Goal: Task Accomplishment & Management: Manage account settings

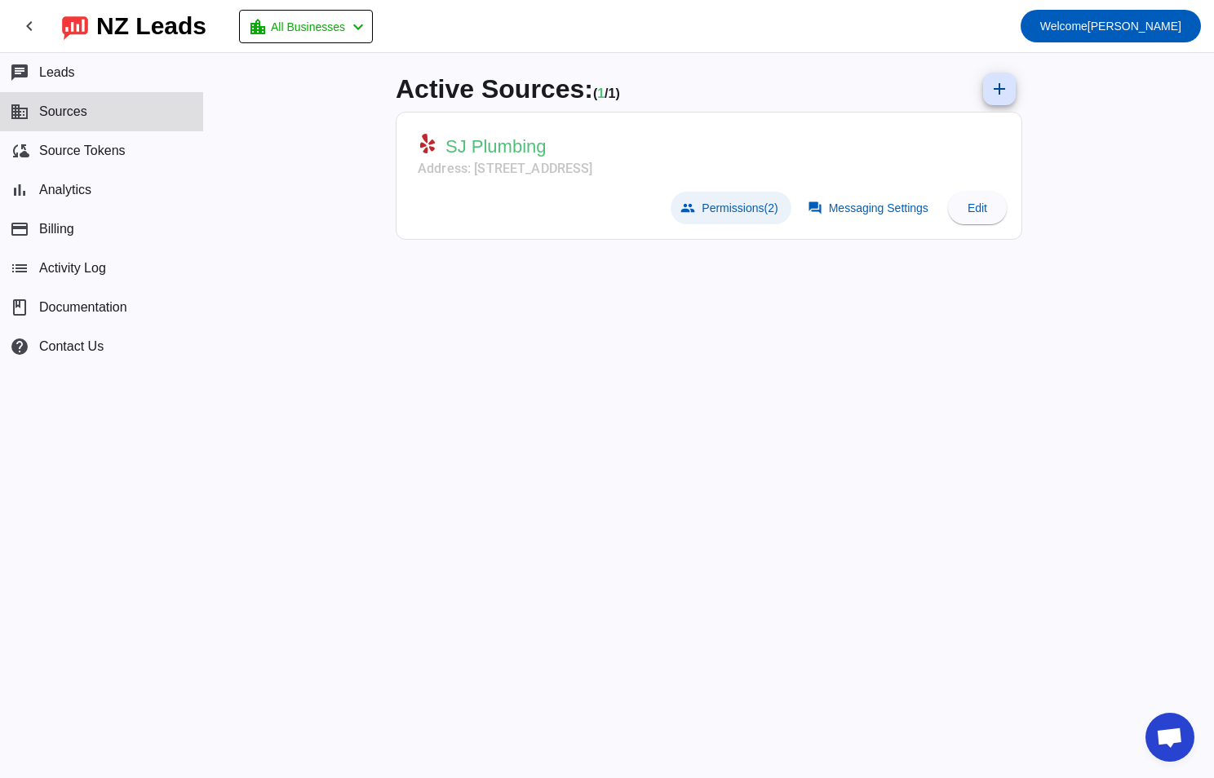
click at [740, 202] on span "Permissions (2)" at bounding box center [740, 208] width 76 height 13
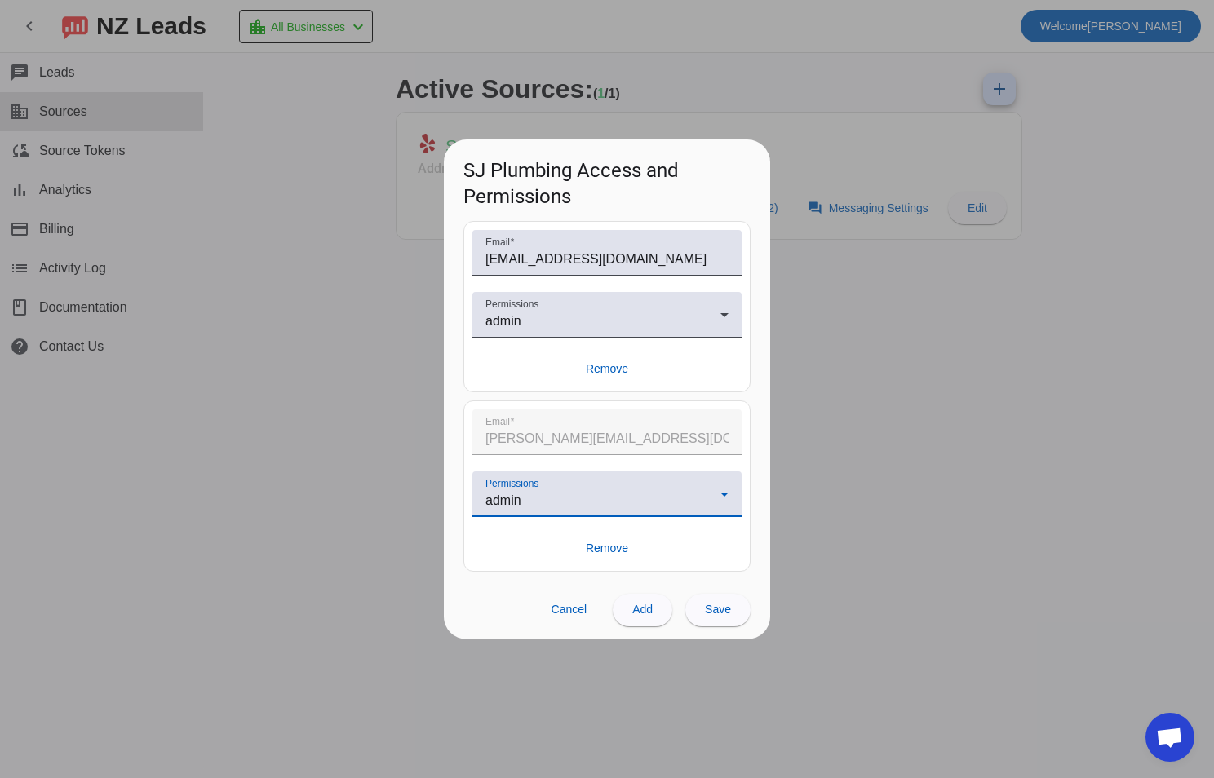
click at [644, 494] on div "admin" at bounding box center [602, 501] width 235 height 20
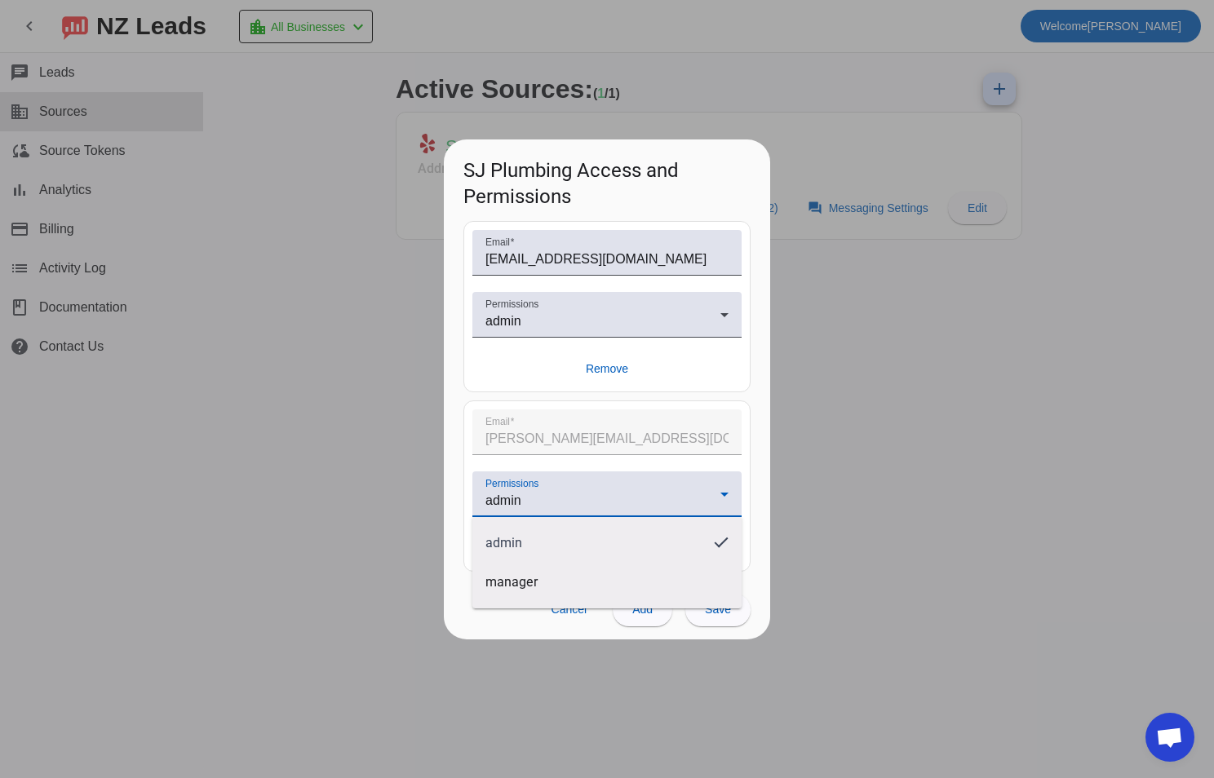
click at [644, 494] on div at bounding box center [607, 389] width 1214 height 778
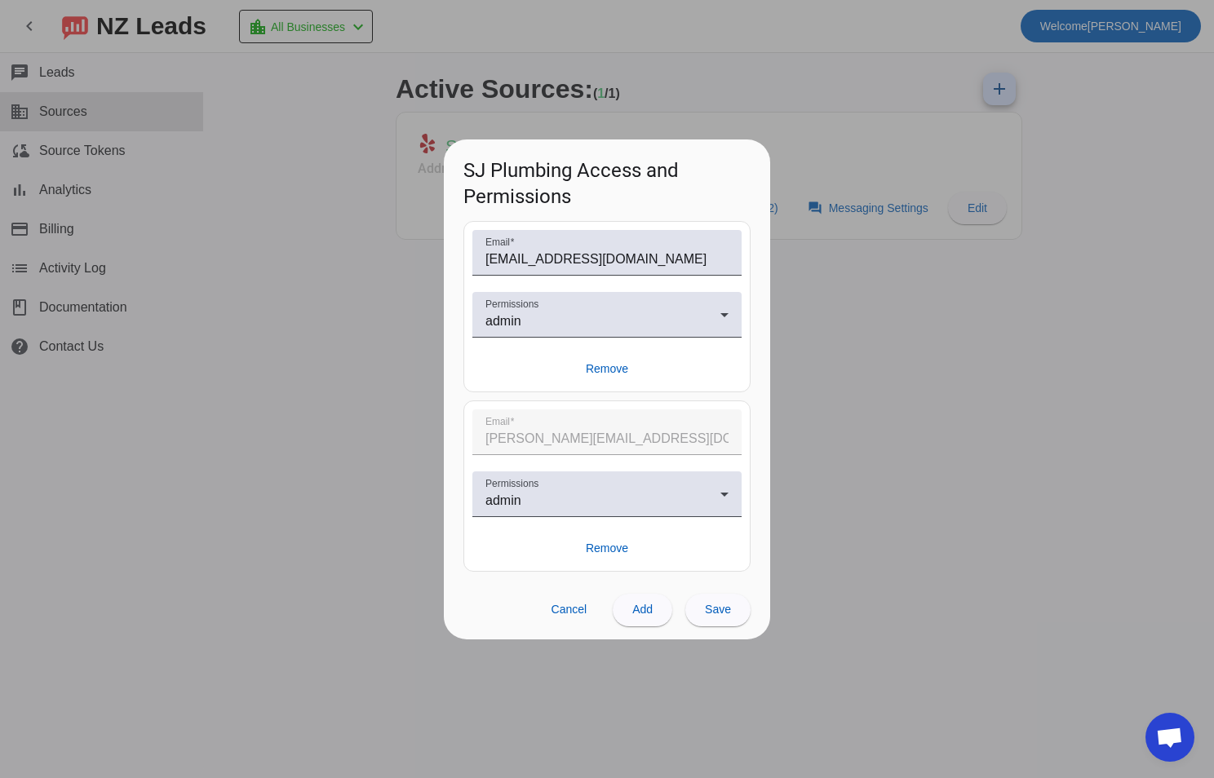
click at [857, 476] on div at bounding box center [607, 389] width 1214 height 778
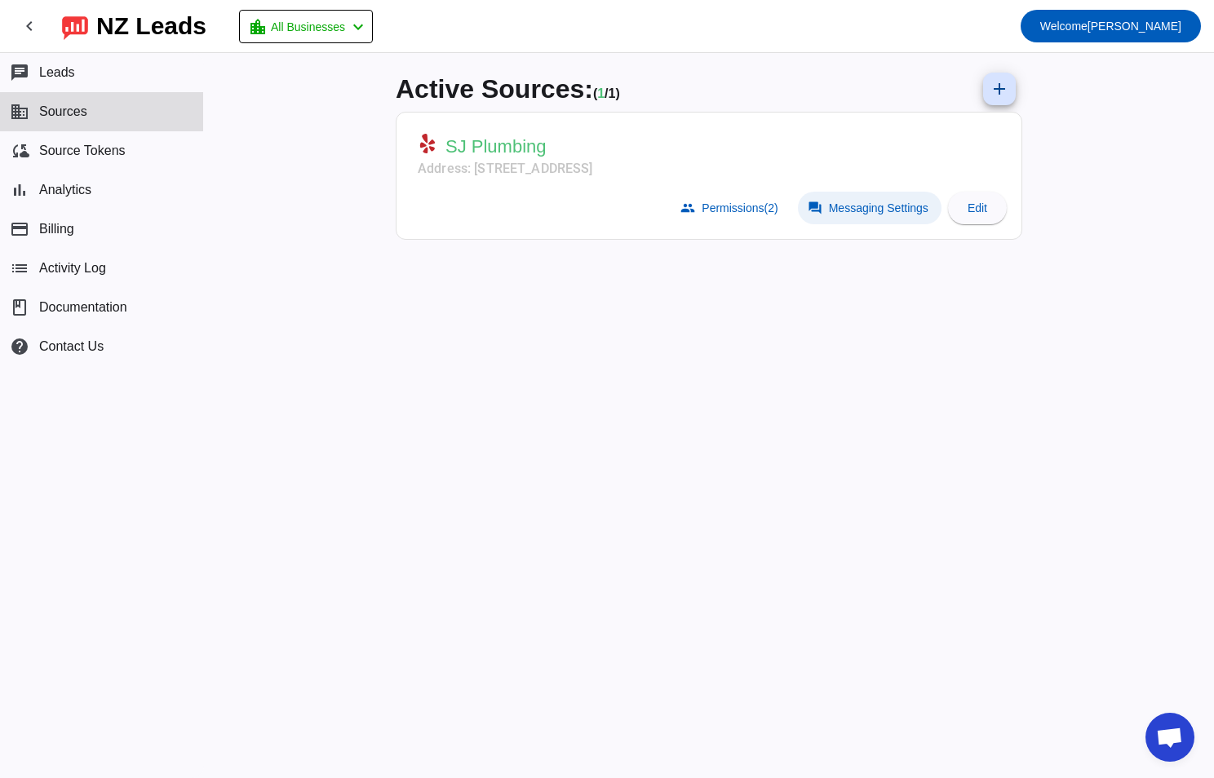
click at [899, 206] on span "Messaging Settings" at bounding box center [879, 208] width 100 height 13
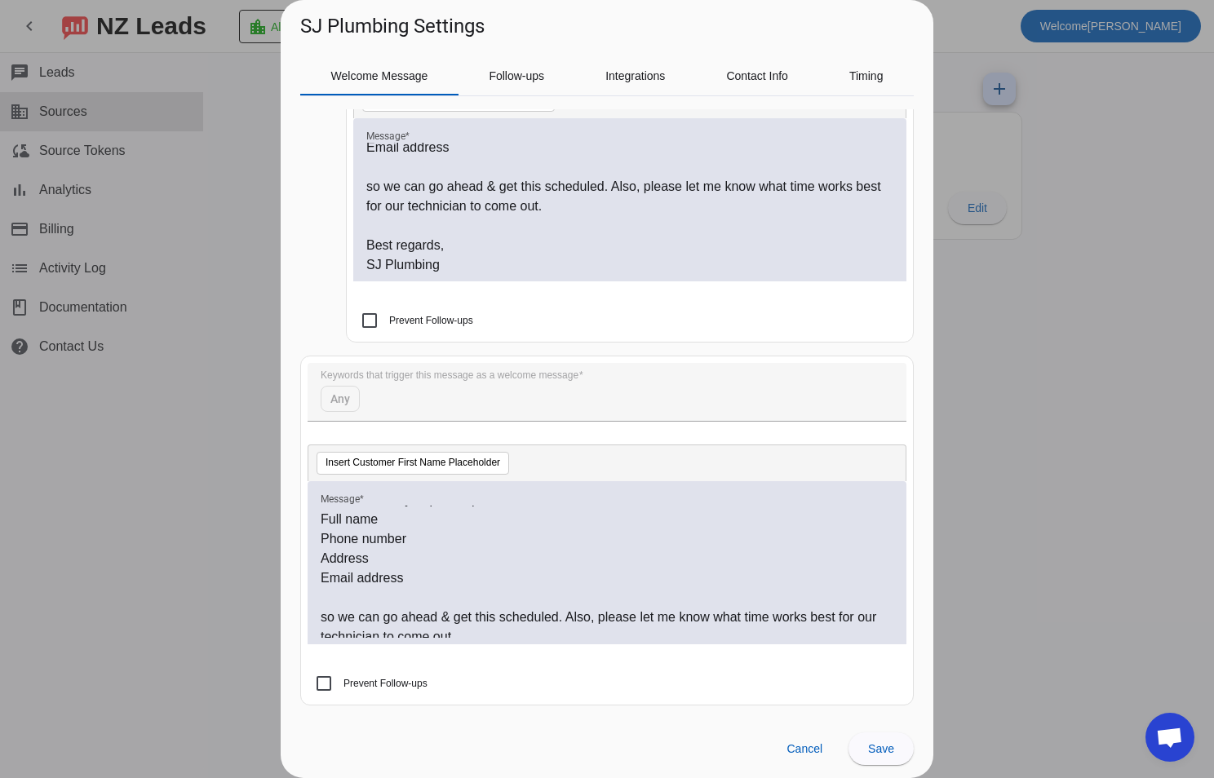
scroll to position [103, 0]
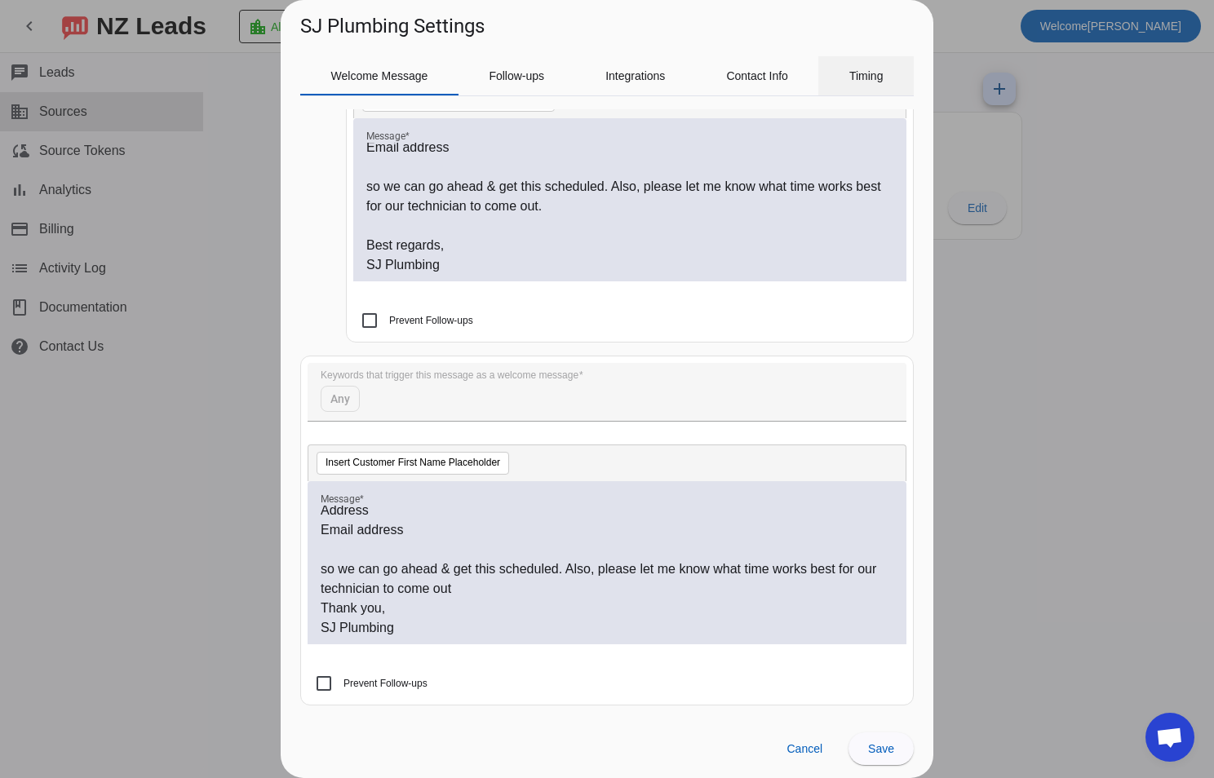
click at [845, 87] on div "Timing" at bounding box center [865, 75] width 95 height 39
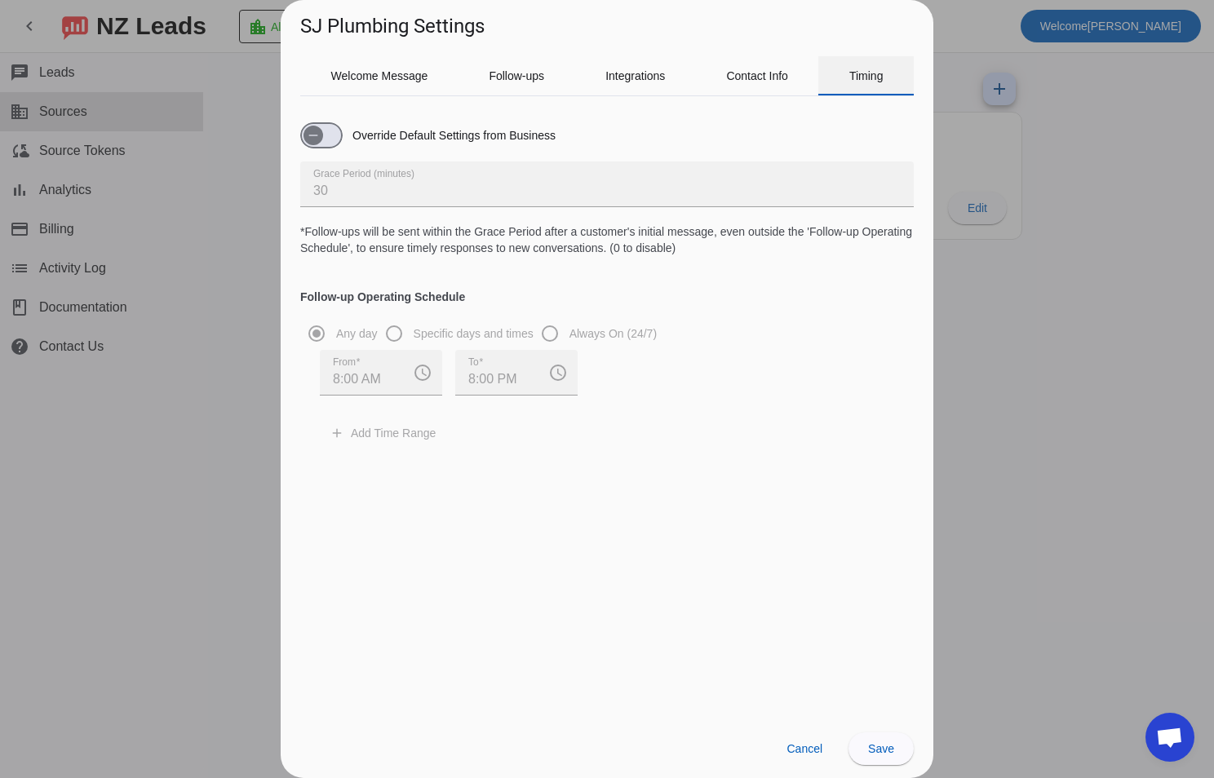
scroll to position [0, 0]
click at [734, 73] on span "Contact Info" at bounding box center [757, 75] width 62 height 11
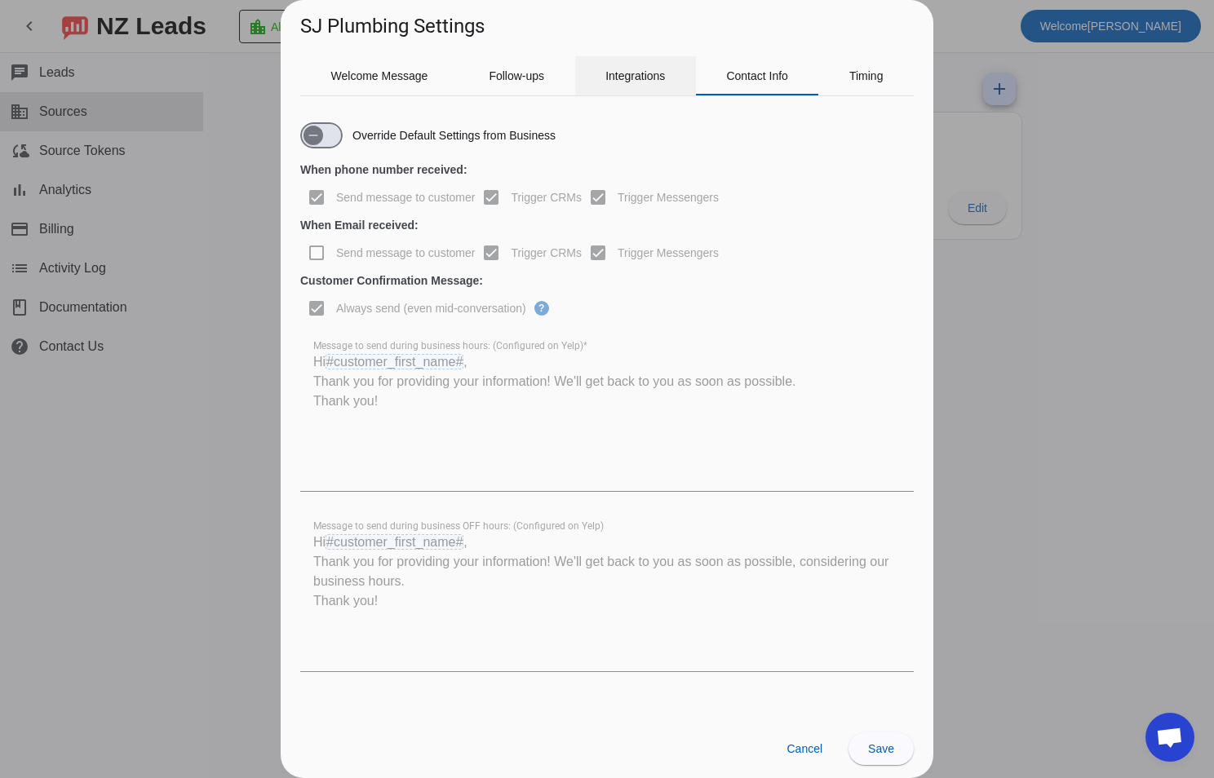
click at [667, 85] on div "Integrations" at bounding box center [635, 75] width 121 height 39
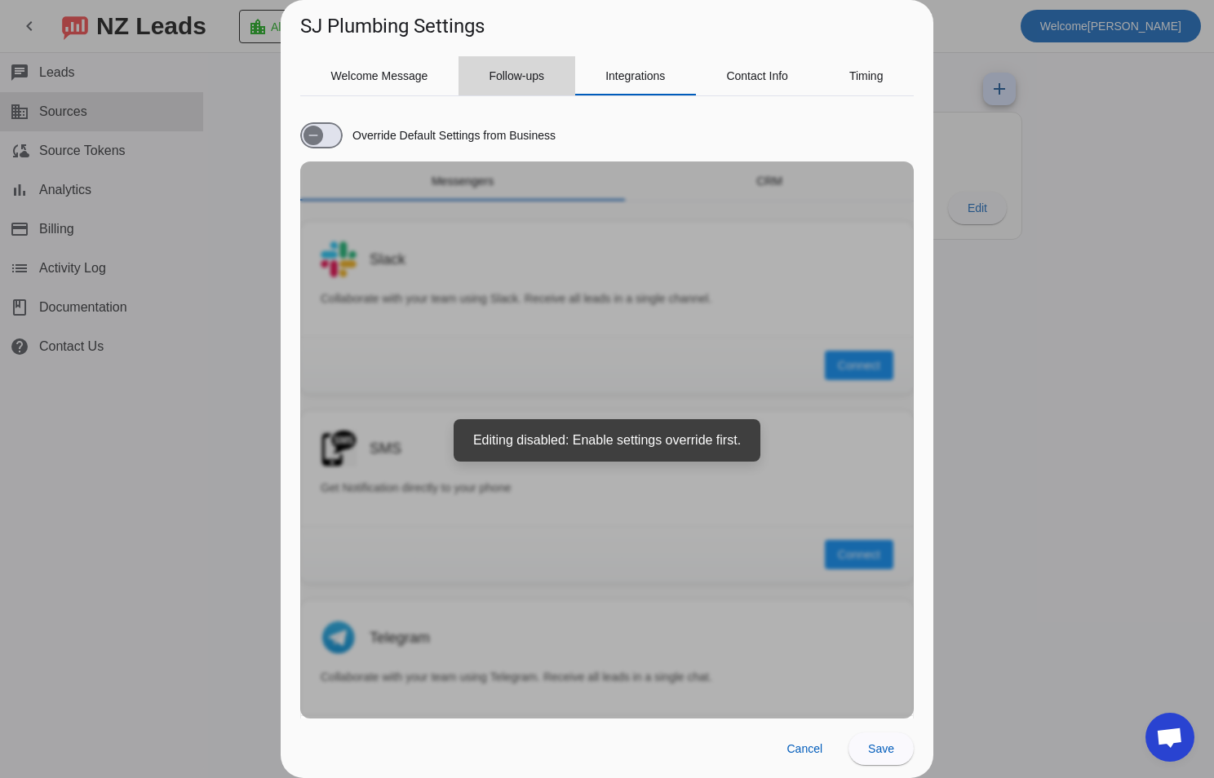
click at [523, 77] on span "Follow-ups" at bounding box center [516, 75] width 55 height 11
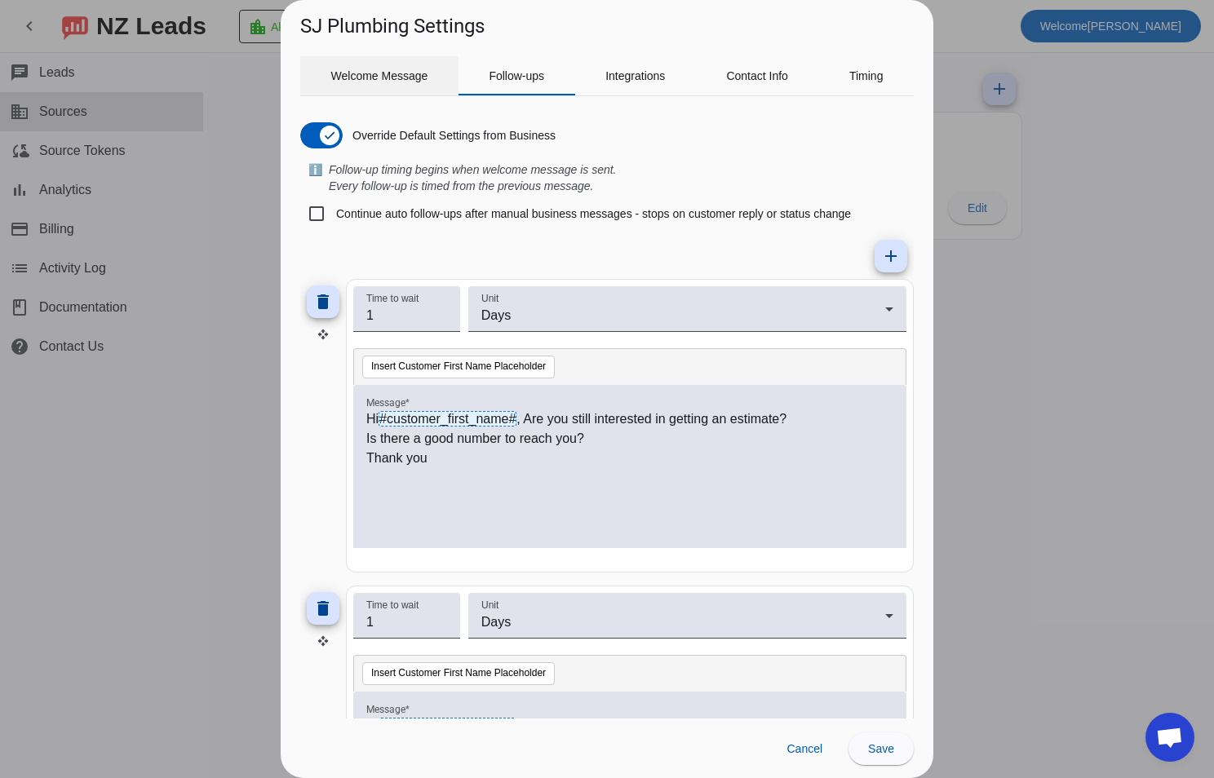
click at [388, 86] on span "Welcome Message" at bounding box center [379, 75] width 97 height 39
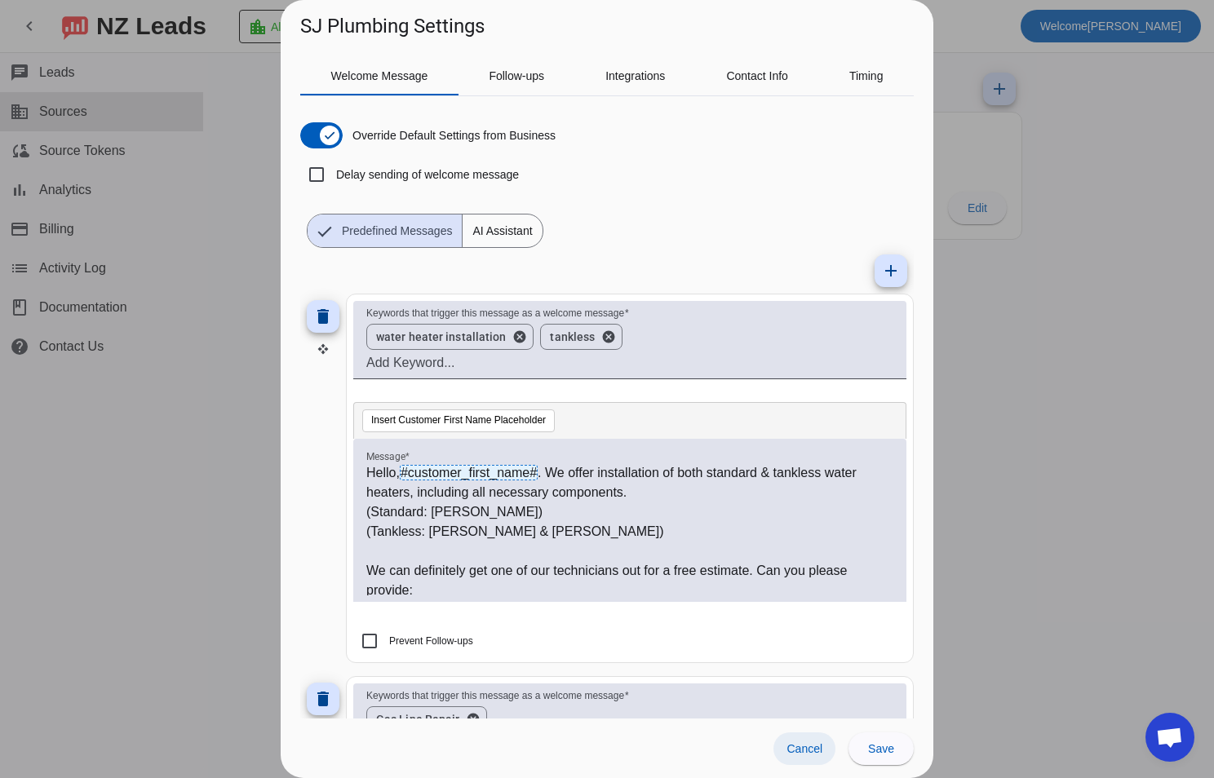
click at [810, 744] on span "Cancel" at bounding box center [805, 748] width 36 height 13
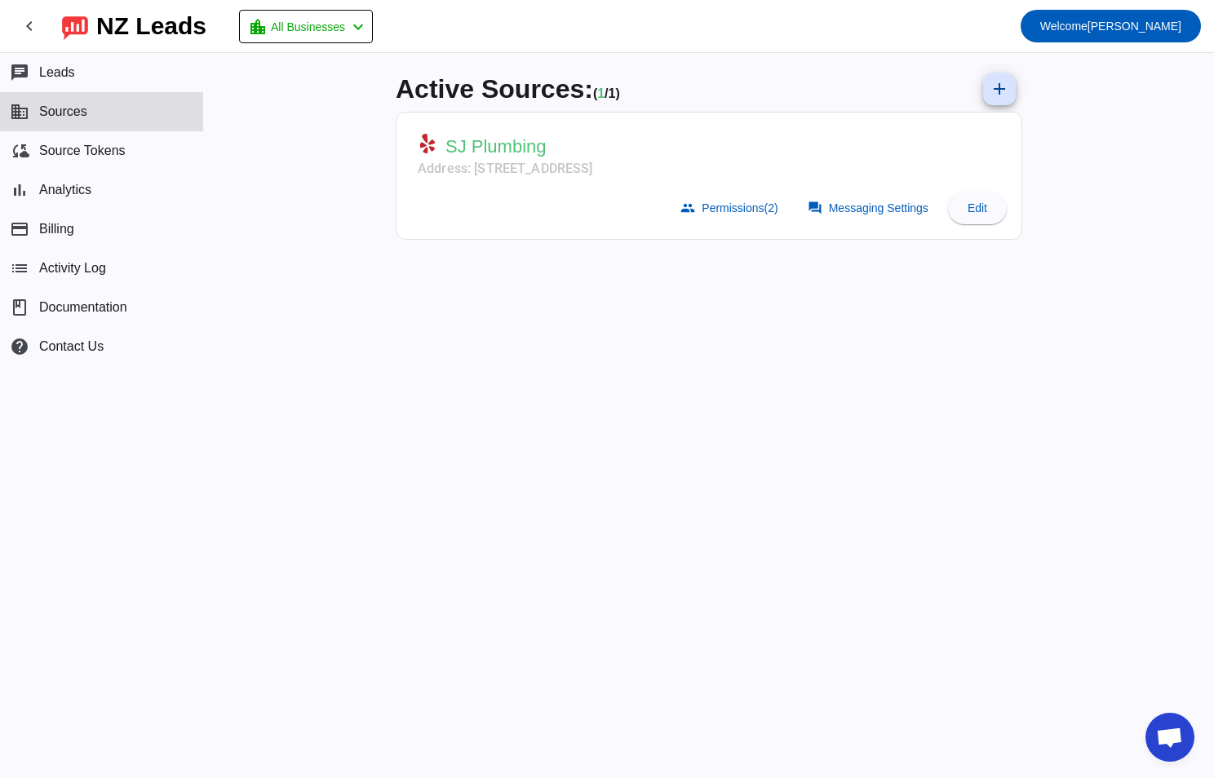
click at [836, 427] on div "Active Sources: ( 1 / 1) add SJ Plumbing Address: [STREET_ADDRESS] group Permis…" at bounding box center [709, 415] width 653 height 725
click at [127, 69] on button "chat Leads" at bounding box center [101, 72] width 203 height 39
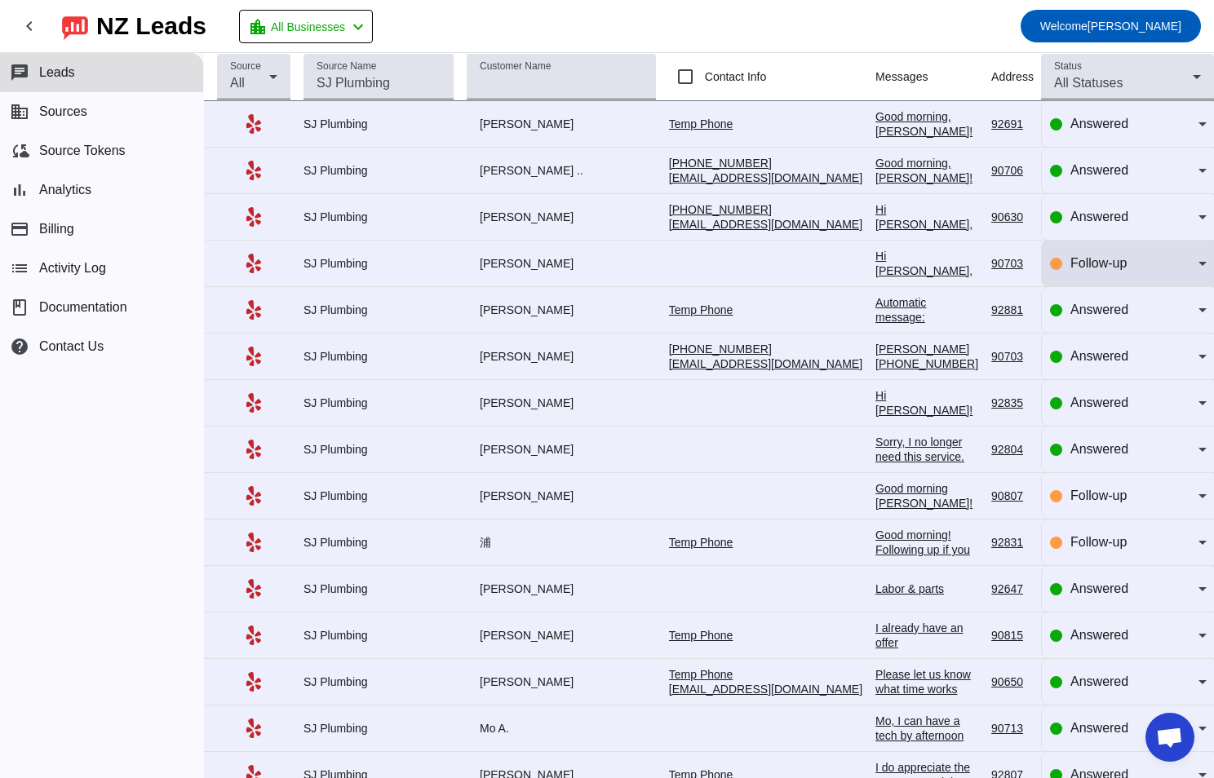
click at [1144, 275] on div "Follow-up" at bounding box center [1128, 264] width 157 height 46
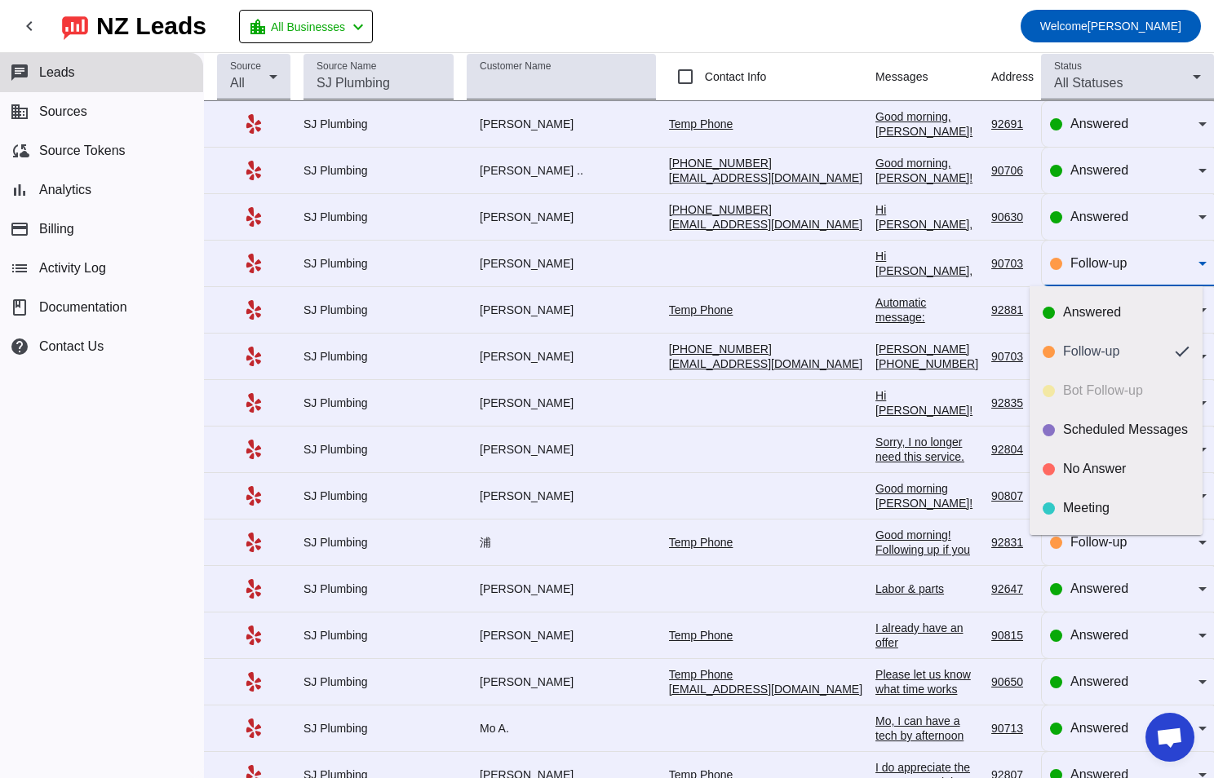
click at [1144, 275] on div at bounding box center [607, 389] width 1214 height 778
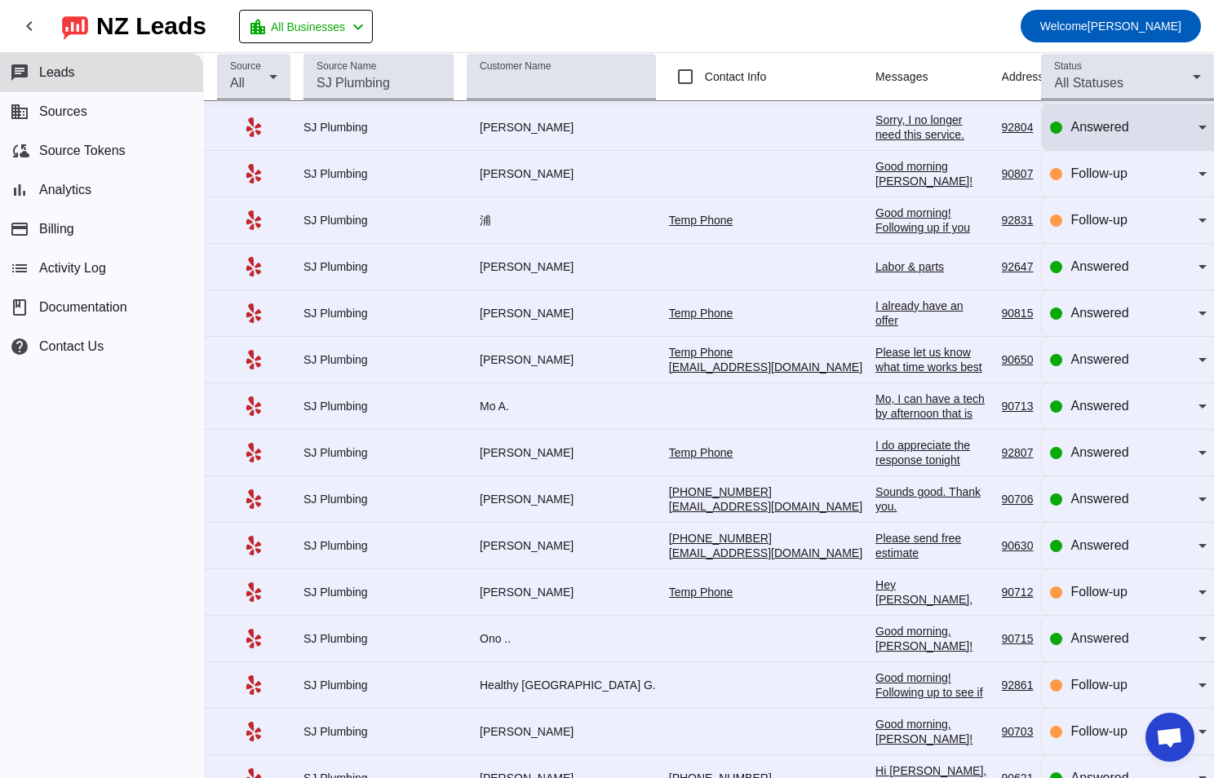
scroll to position [498, 0]
